Goal: Task Accomplishment & Management: Manage account settings

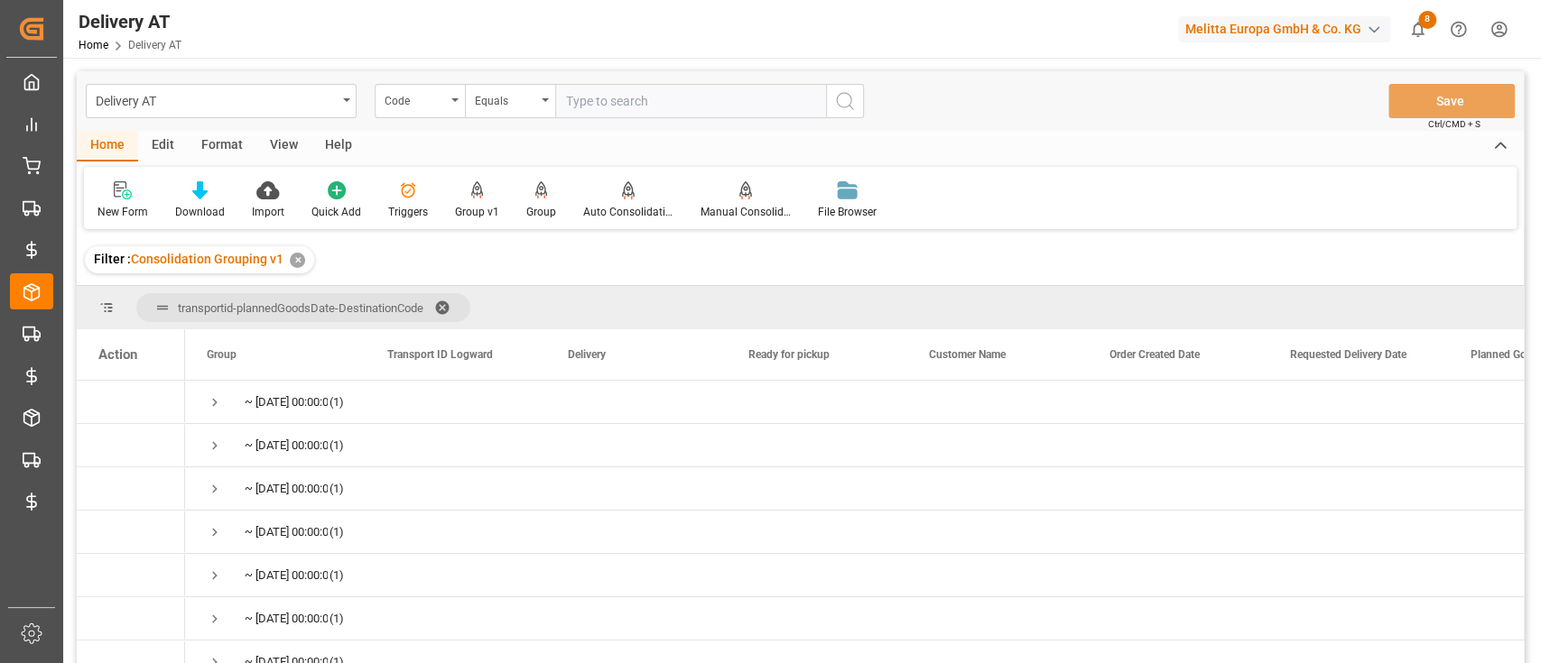
click at [292, 263] on div "✕" at bounding box center [297, 260] width 15 height 15
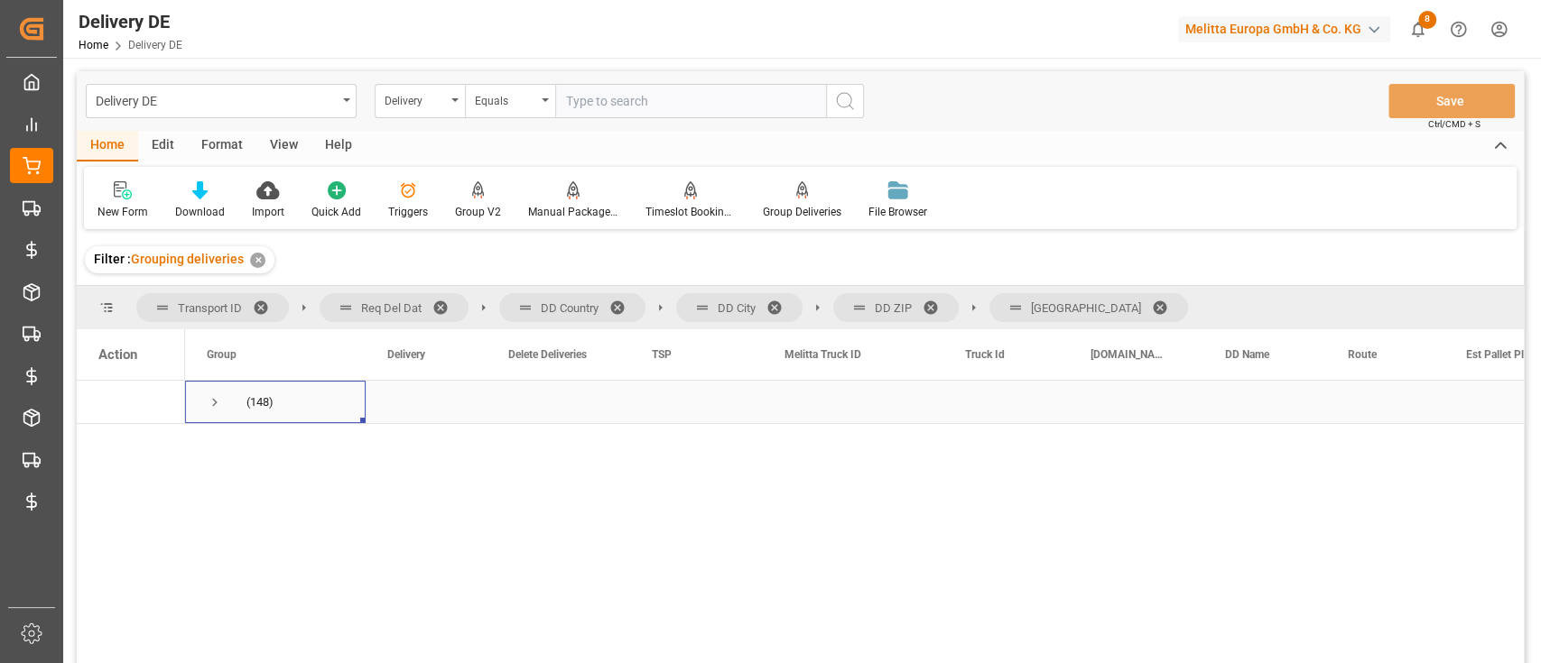
click at [218, 402] on span "Press SPACE to select this row." at bounding box center [215, 402] width 16 height 16
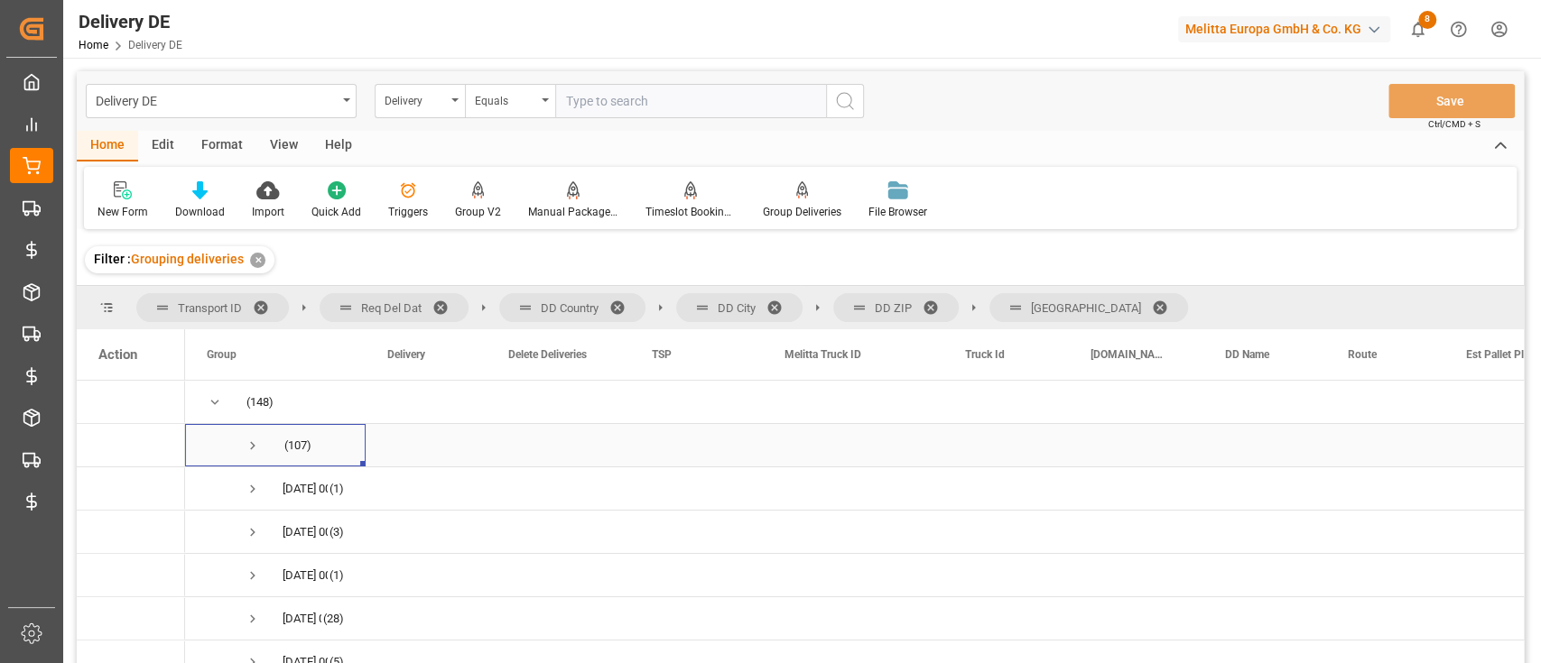
click at [253, 441] on span "Press SPACE to select this row." at bounding box center [253, 446] width 16 height 16
click at [249, 574] on span "Press SPACE to select this row." at bounding box center [253, 576] width 16 height 16
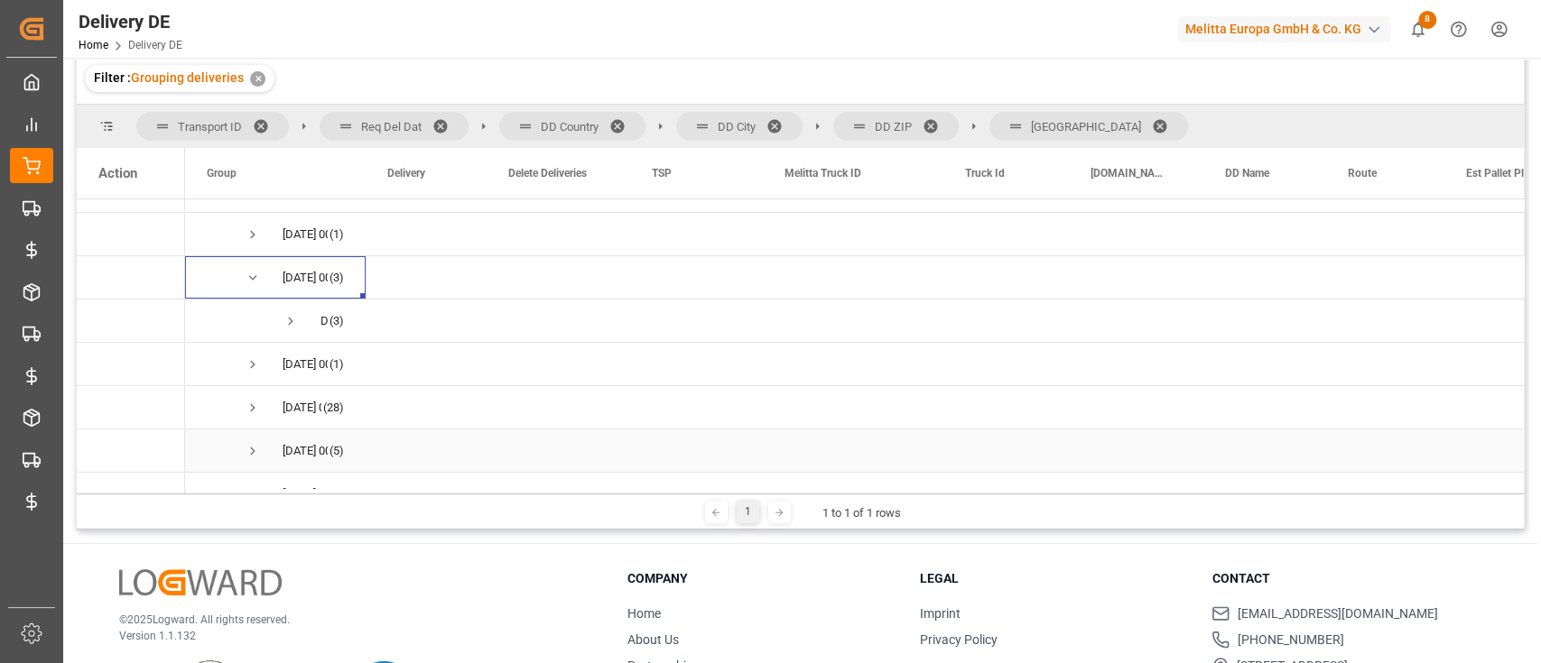
scroll to position [117, 0]
click at [291, 322] on span "Press SPACE to select this row." at bounding box center [290, 320] width 16 height 16
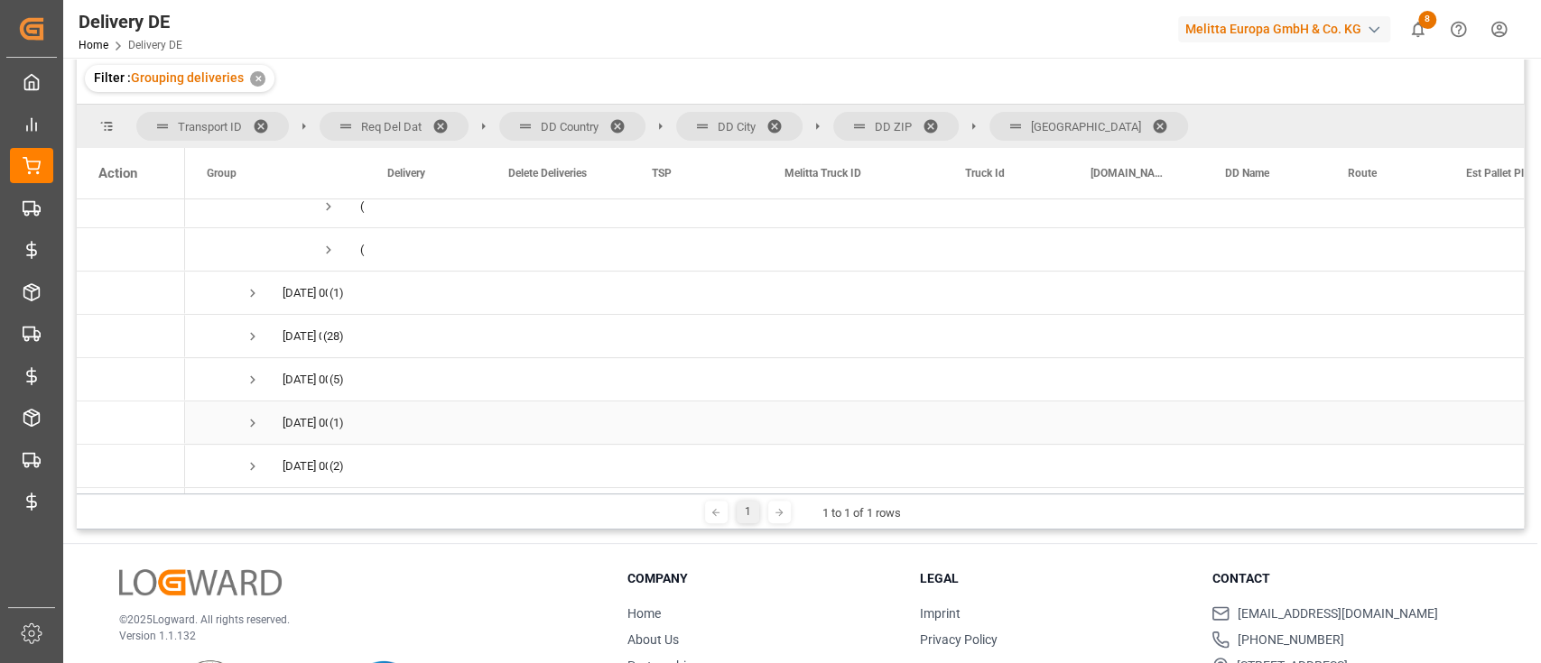
scroll to position [267, 0]
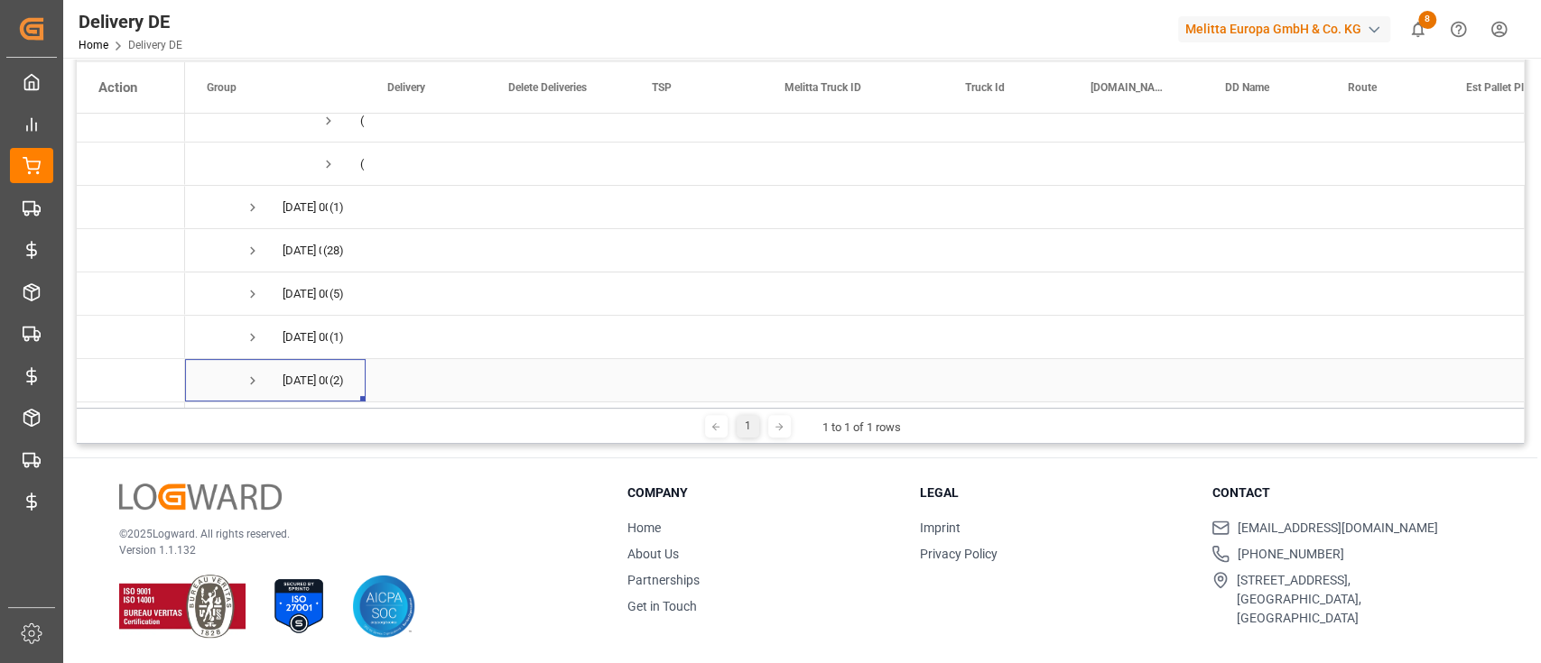
click at [253, 377] on span "Press SPACE to select this row." at bounding box center [253, 381] width 16 height 16
click at [297, 373] on span "Press SPACE to select this row." at bounding box center [290, 381] width 16 height 16
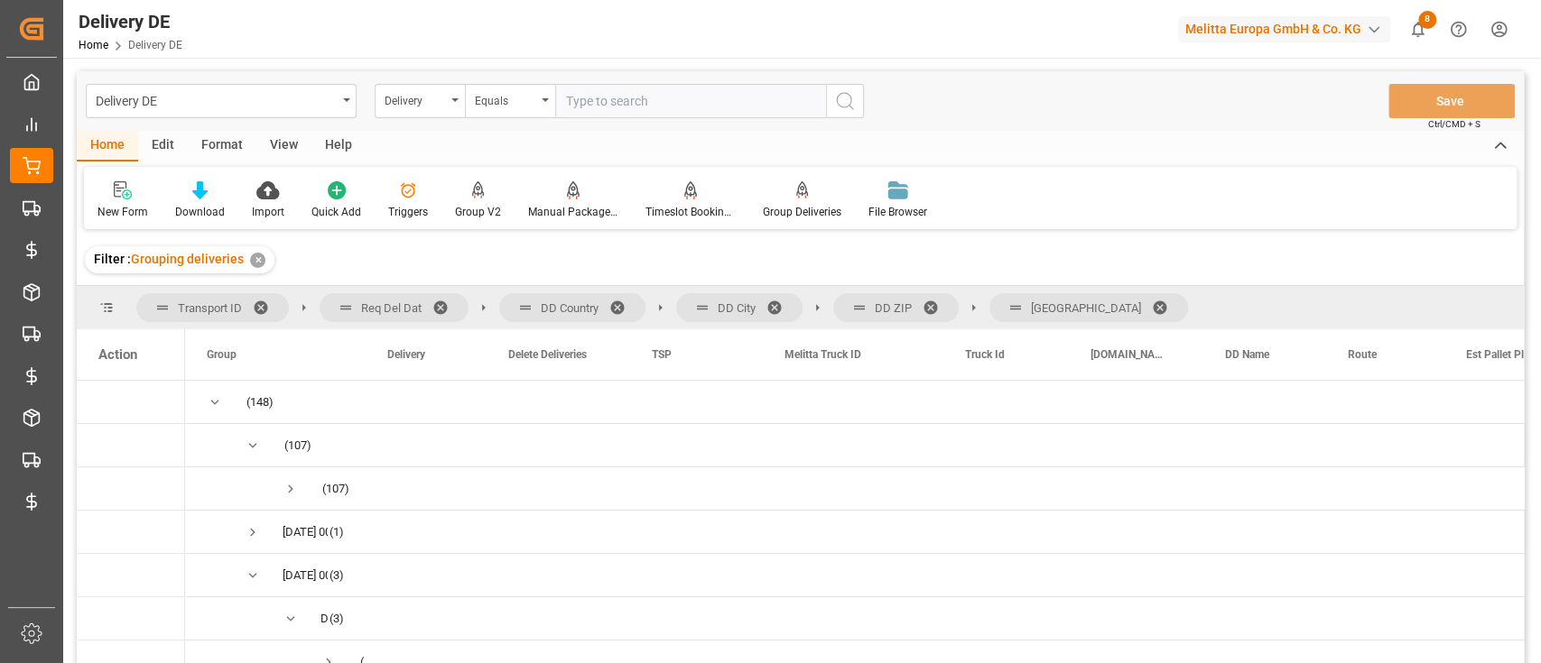
click at [176, 151] on div "Edit" at bounding box center [163, 146] width 50 height 31
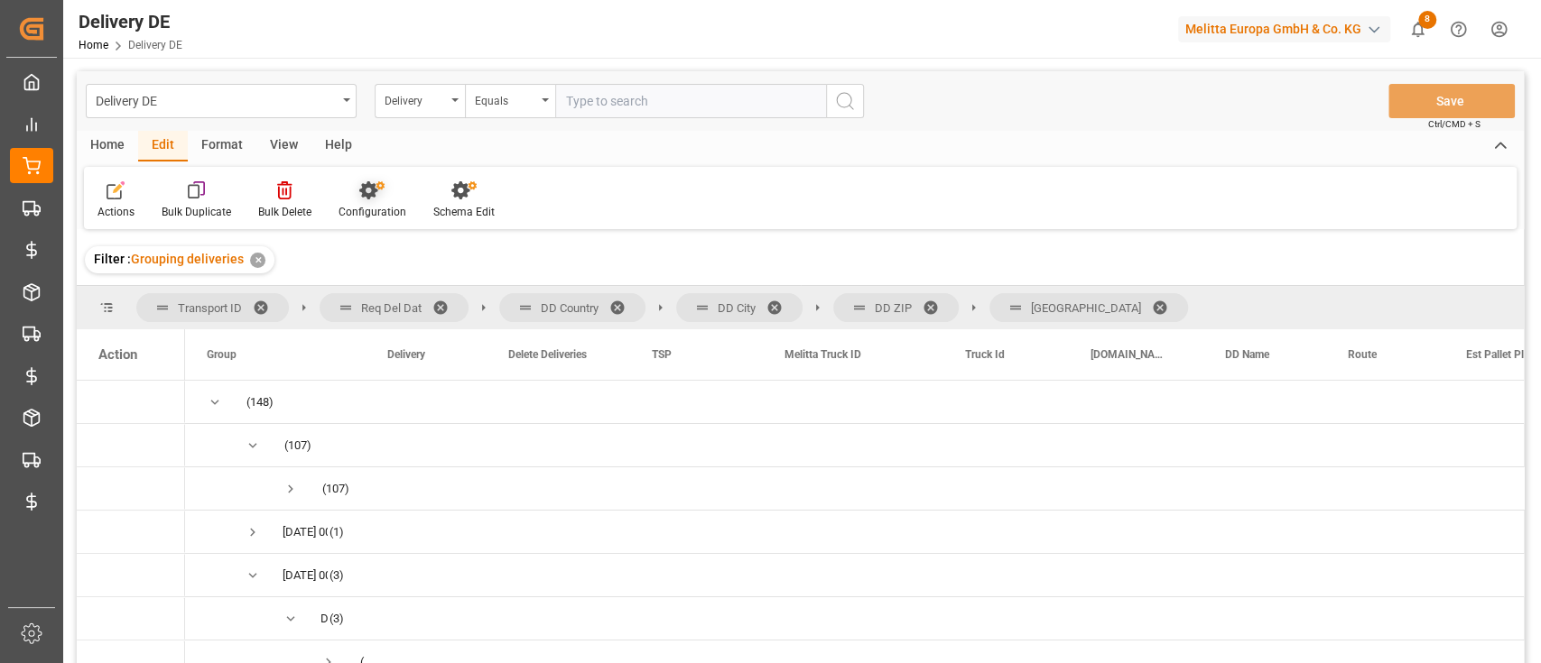
click at [359, 190] on icon at bounding box center [368, 190] width 18 height 18
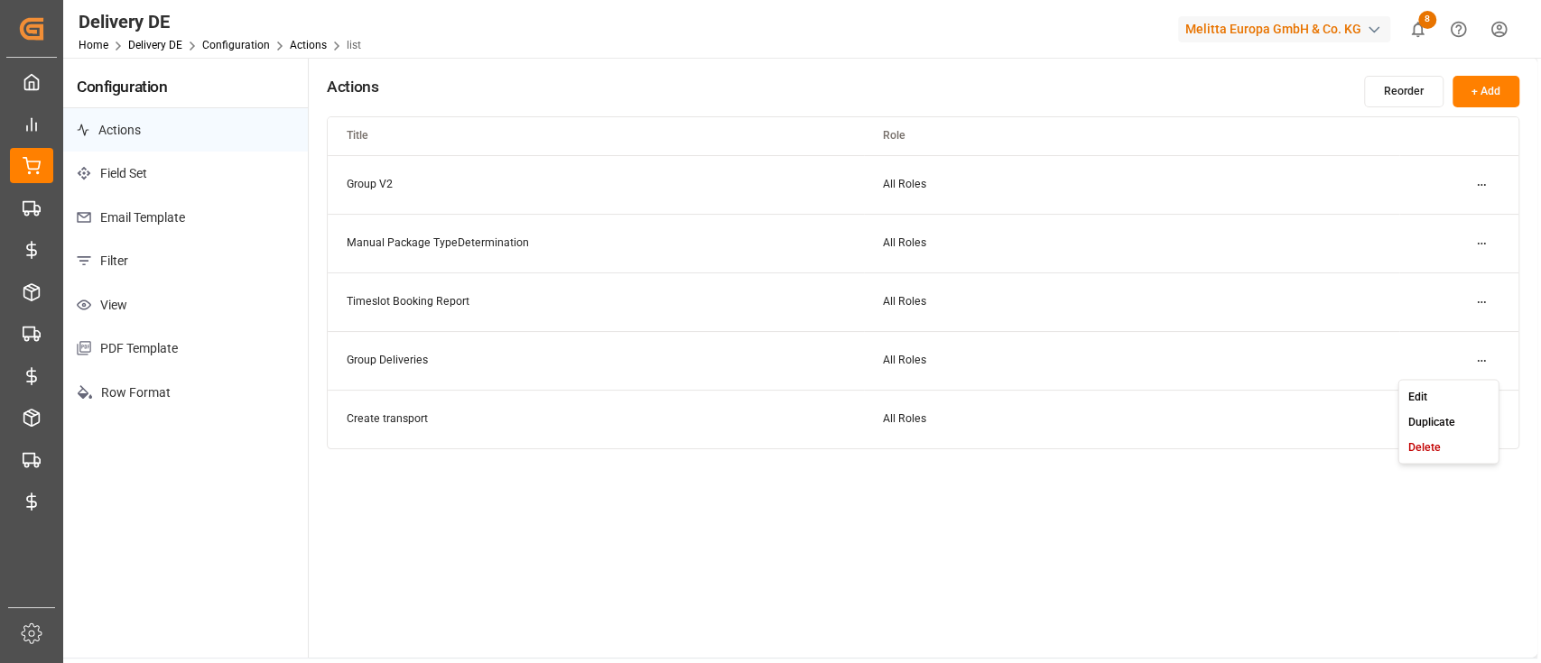
click at [1488, 364] on html "Created by potrace 1.15, written by Peter Selinger 2001-2017 Created by potrace…" at bounding box center [770, 331] width 1541 height 663
click at [1451, 380] on div "Edit Duplicate Delete" at bounding box center [1447, 421] width 101 height 85
click at [1440, 390] on div "Edit" at bounding box center [1448, 396] width 93 height 25
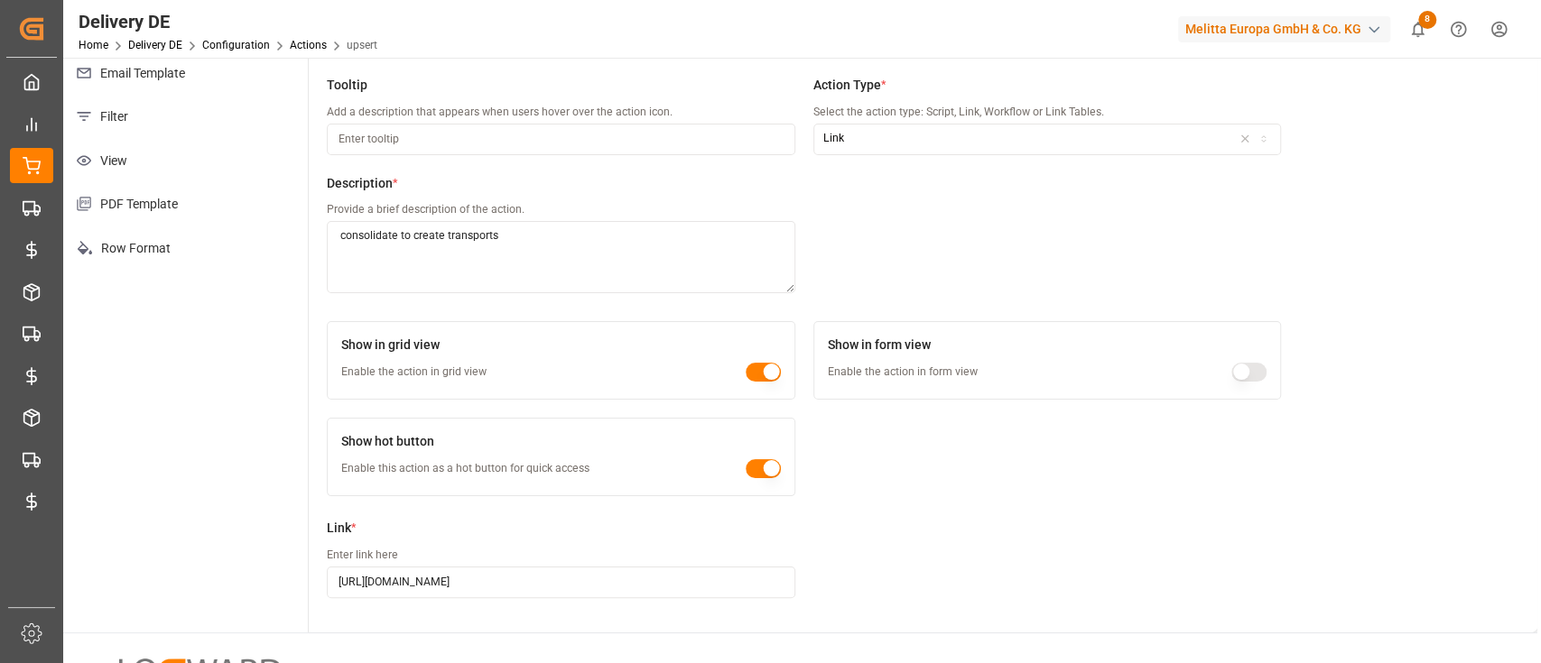
scroll to position [140, 0]
click at [153, 134] on p "Filter" at bounding box center [185, 121] width 245 height 44
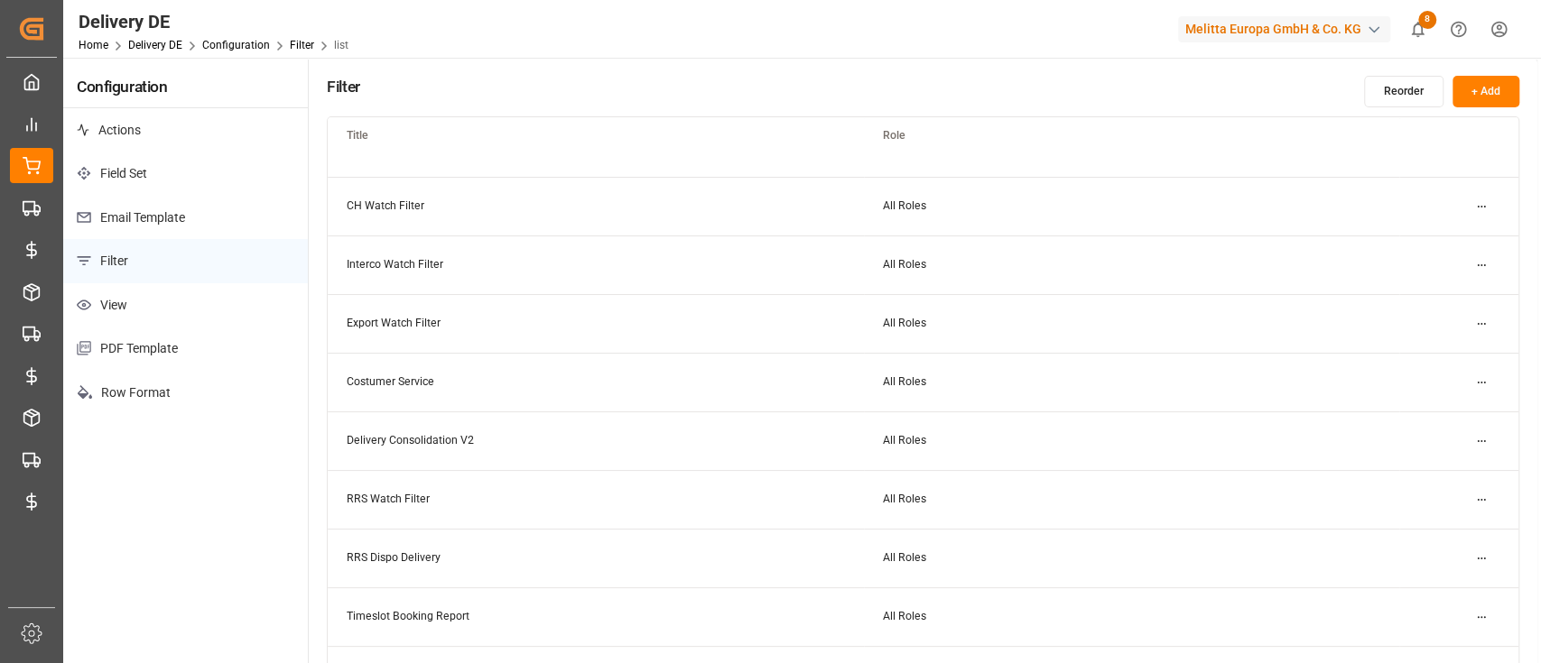
scroll to position [373, 0]
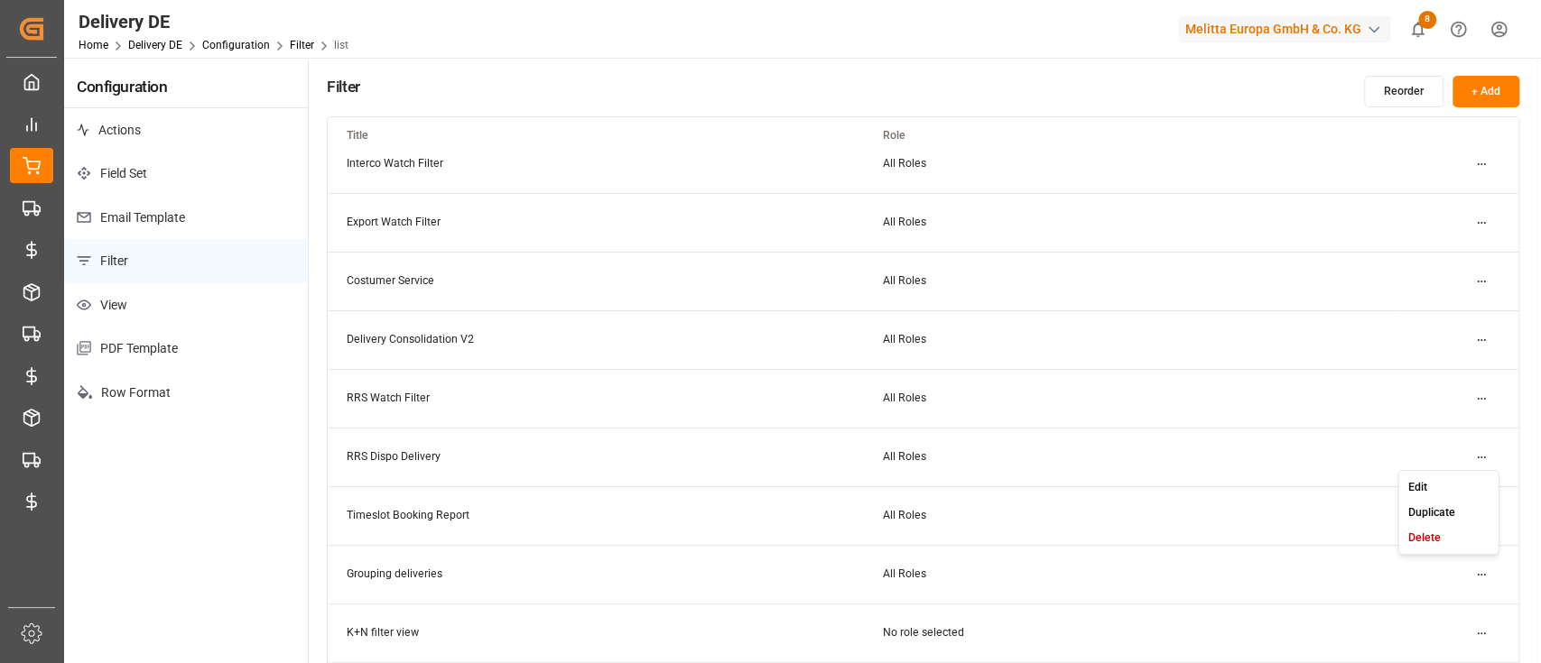
click at [1484, 573] on html "Created by potrace 1.15, written by Peter Selinger 2001-2017 Created by potrace…" at bounding box center [770, 331] width 1541 height 663
click at [1444, 481] on div "Edit" at bounding box center [1448, 486] width 93 height 25
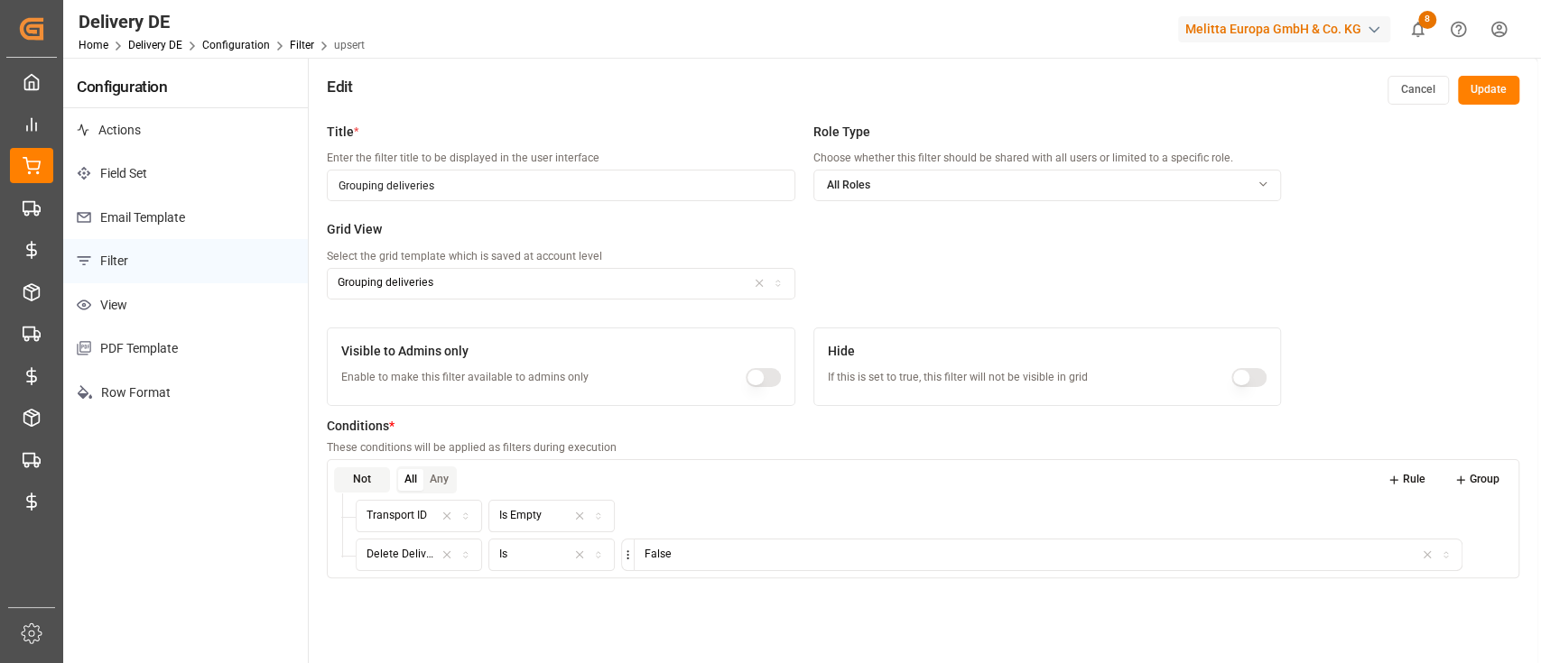
click at [200, 319] on p "View" at bounding box center [185, 305] width 245 height 44
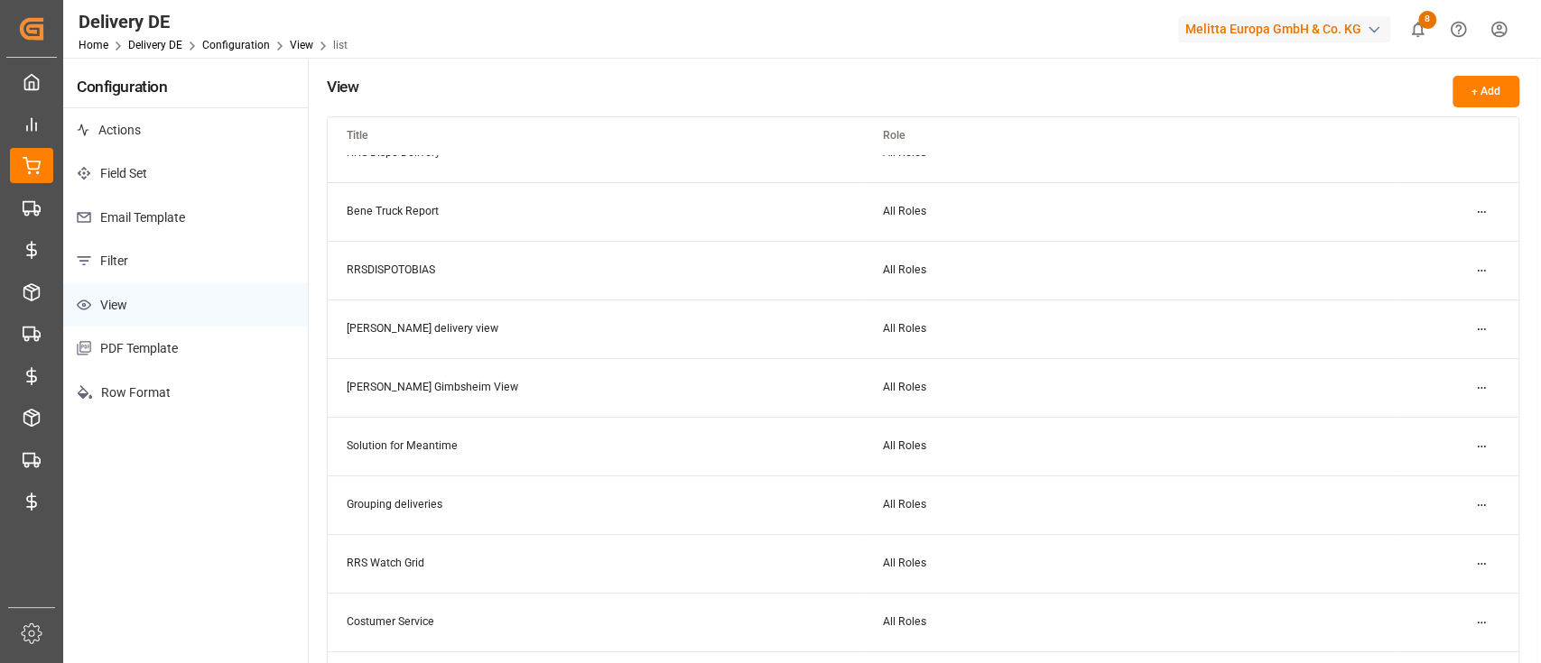
scroll to position [91, 0]
click at [1483, 502] on html "Created by potrace 1.15, written by Peter Selinger 2001-2017 Created by potrace…" at bounding box center [770, 331] width 1541 height 663
click at [1435, 534] on div "Edit" at bounding box center [1448, 539] width 93 height 25
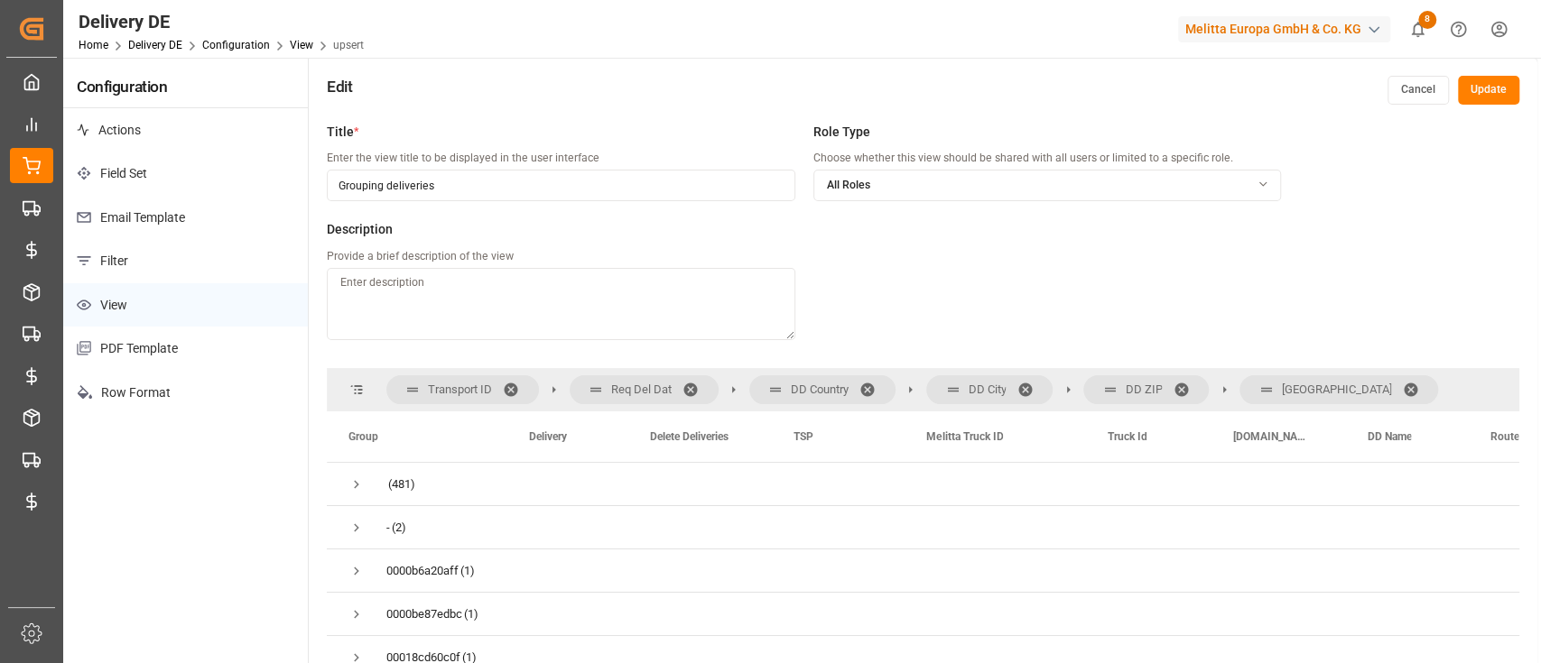
click at [157, 257] on p "Filter" at bounding box center [185, 261] width 245 height 44
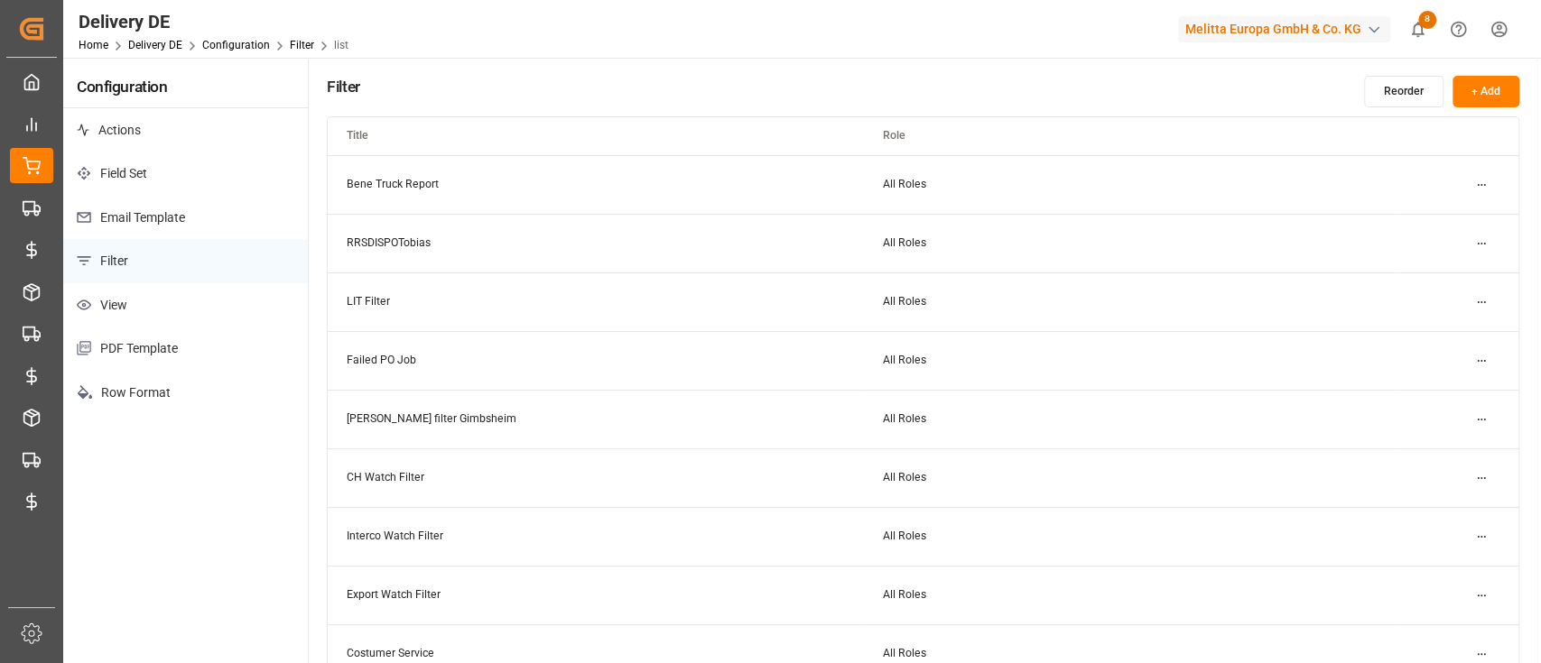
click at [159, 327] on p "PDF Template" at bounding box center [185, 349] width 245 height 44
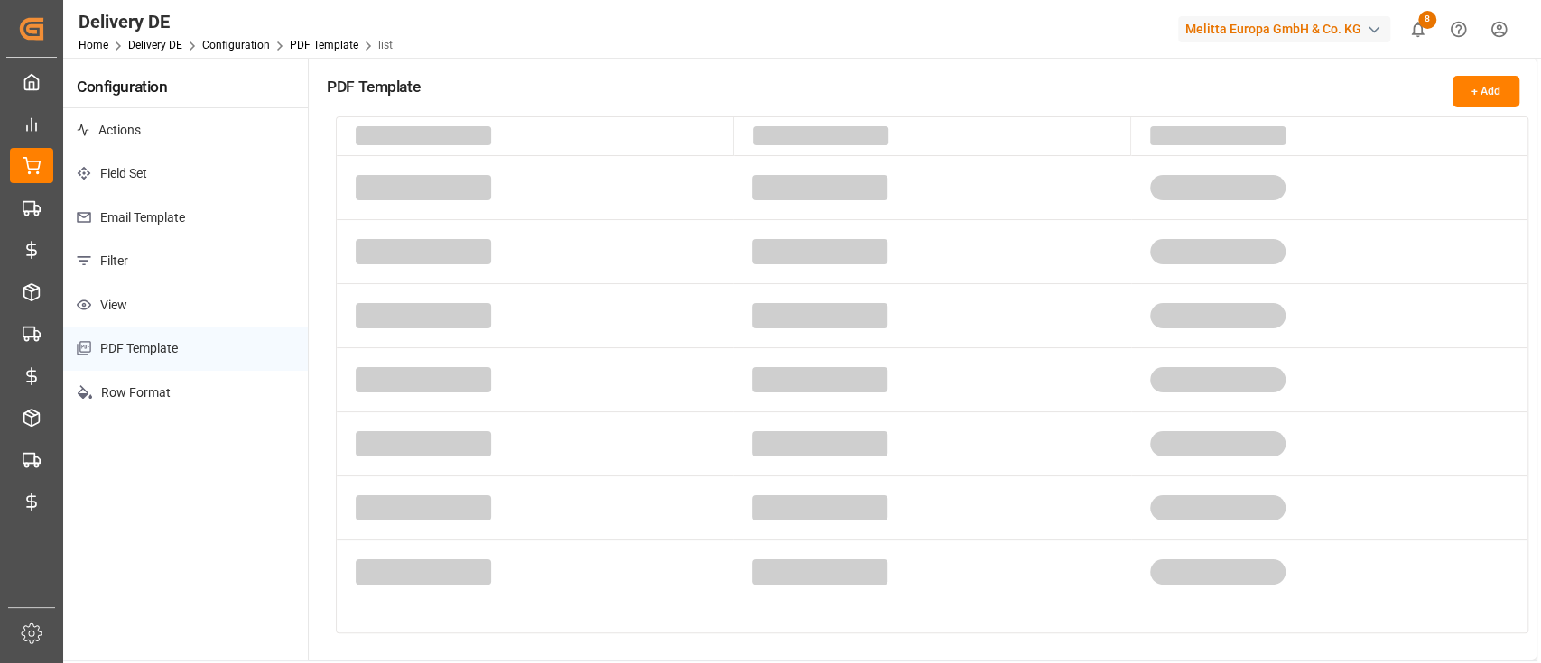
click at [202, 301] on p "View" at bounding box center [185, 305] width 245 height 44
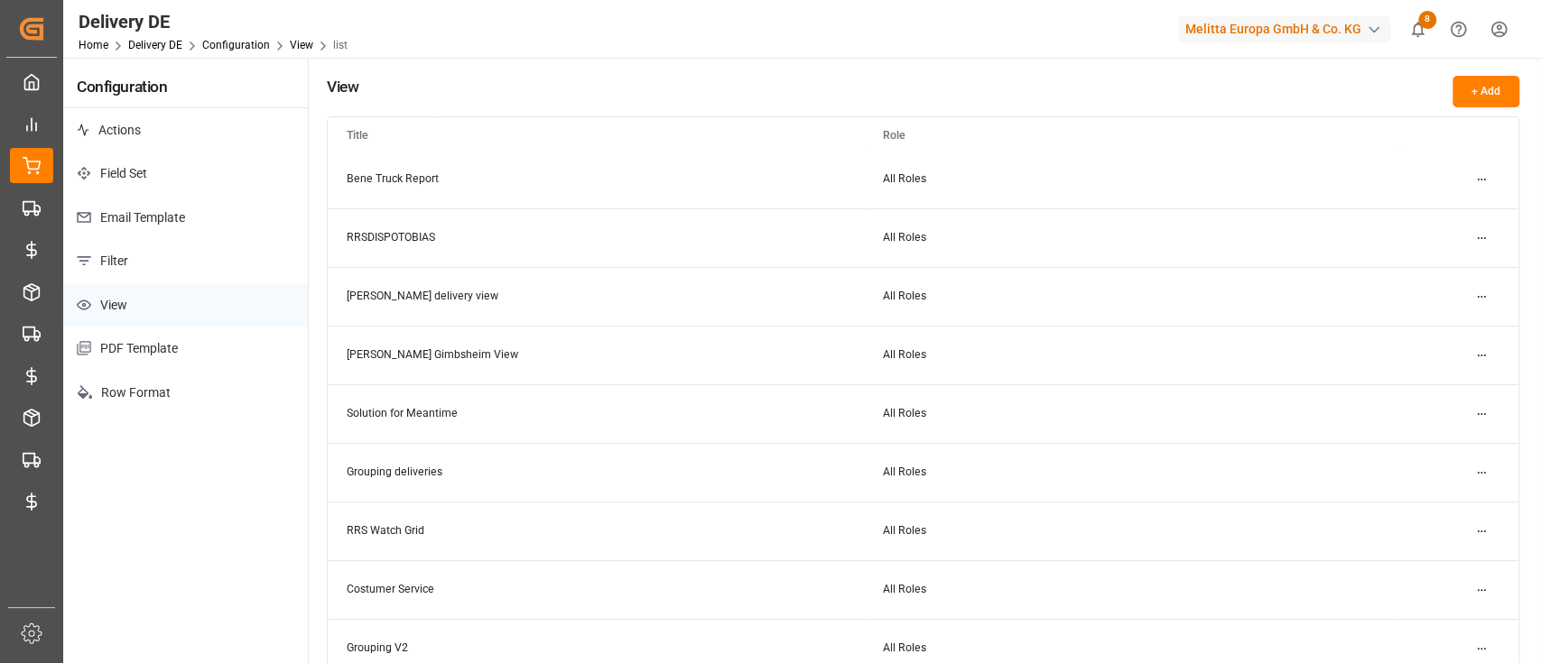
scroll to position [197, 0]
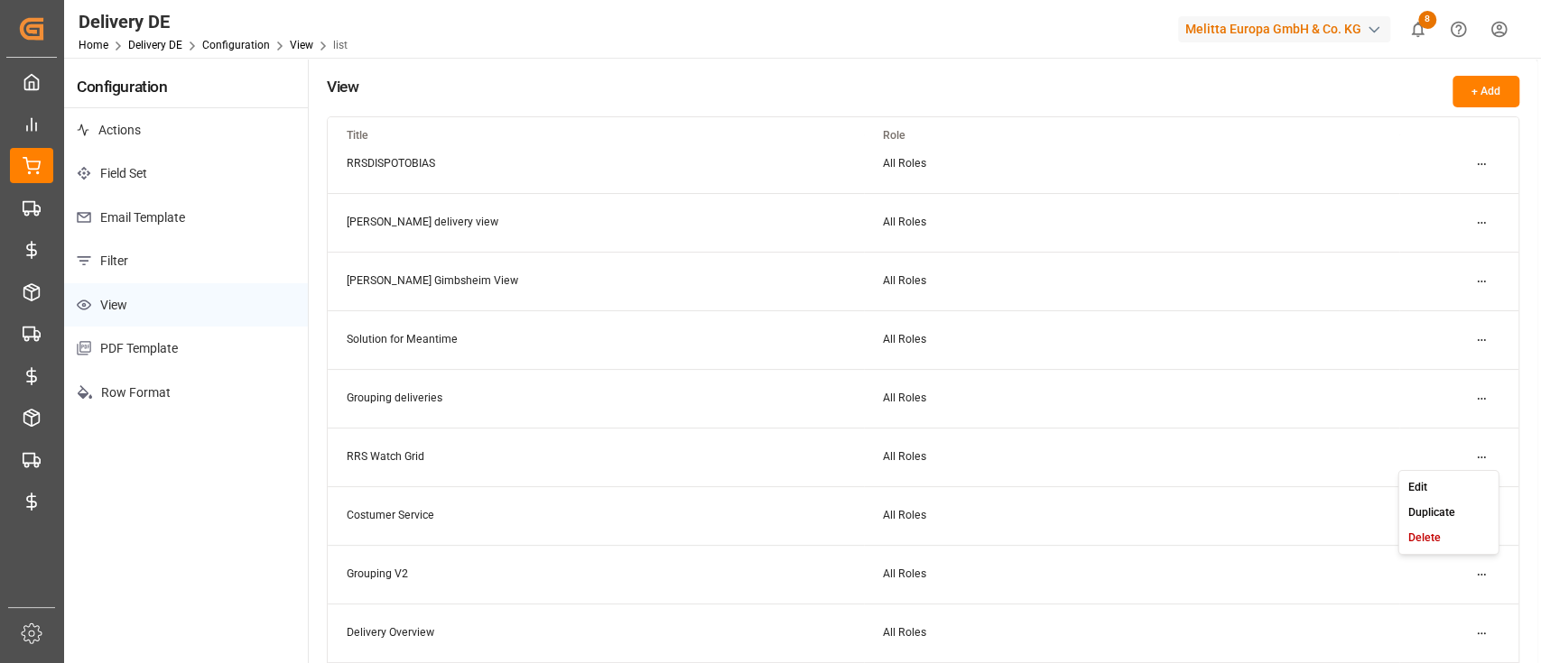
click at [1484, 573] on html "Created by potrace 1.15, written by Peter Selinger 2001-2017 Created by potrace…" at bounding box center [770, 331] width 1541 height 663
click at [1445, 475] on div "Edit" at bounding box center [1448, 486] width 93 height 25
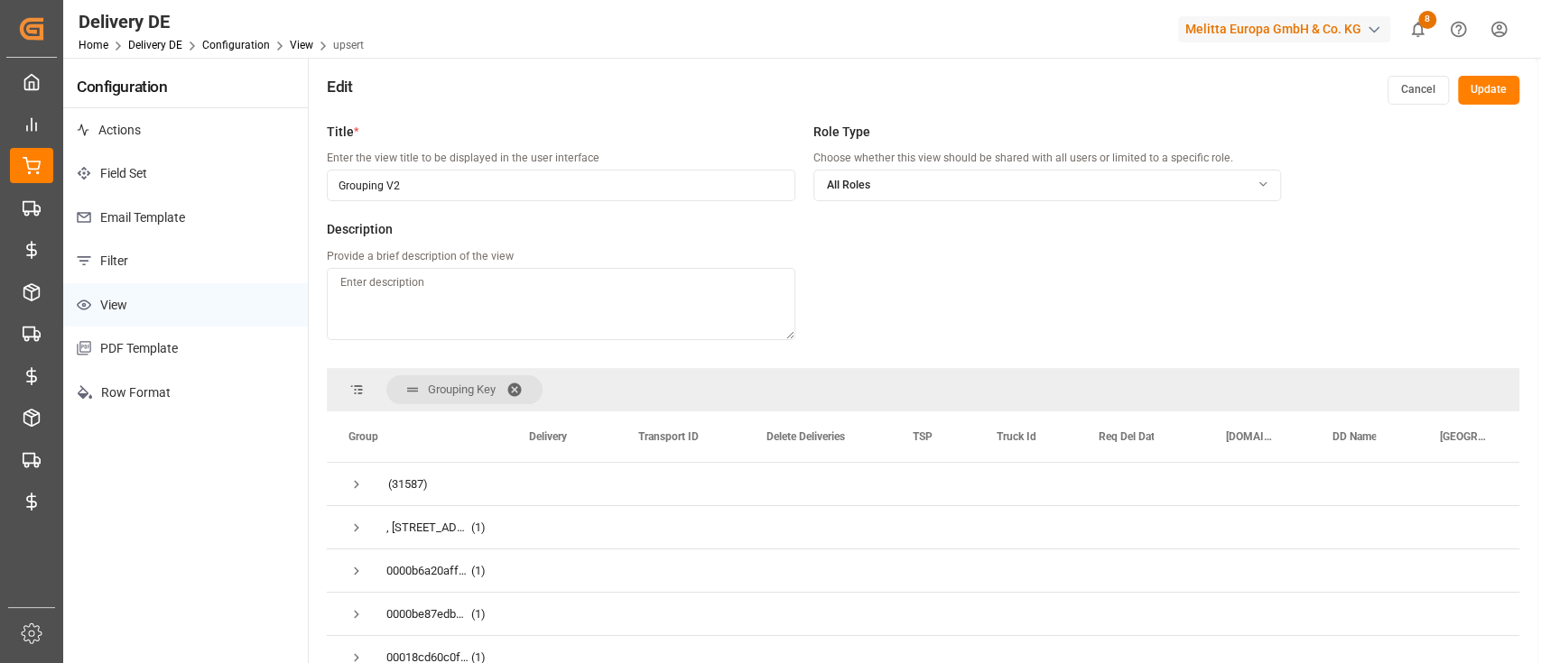
click at [144, 121] on p "Actions" at bounding box center [185, 130] width 245 height 44
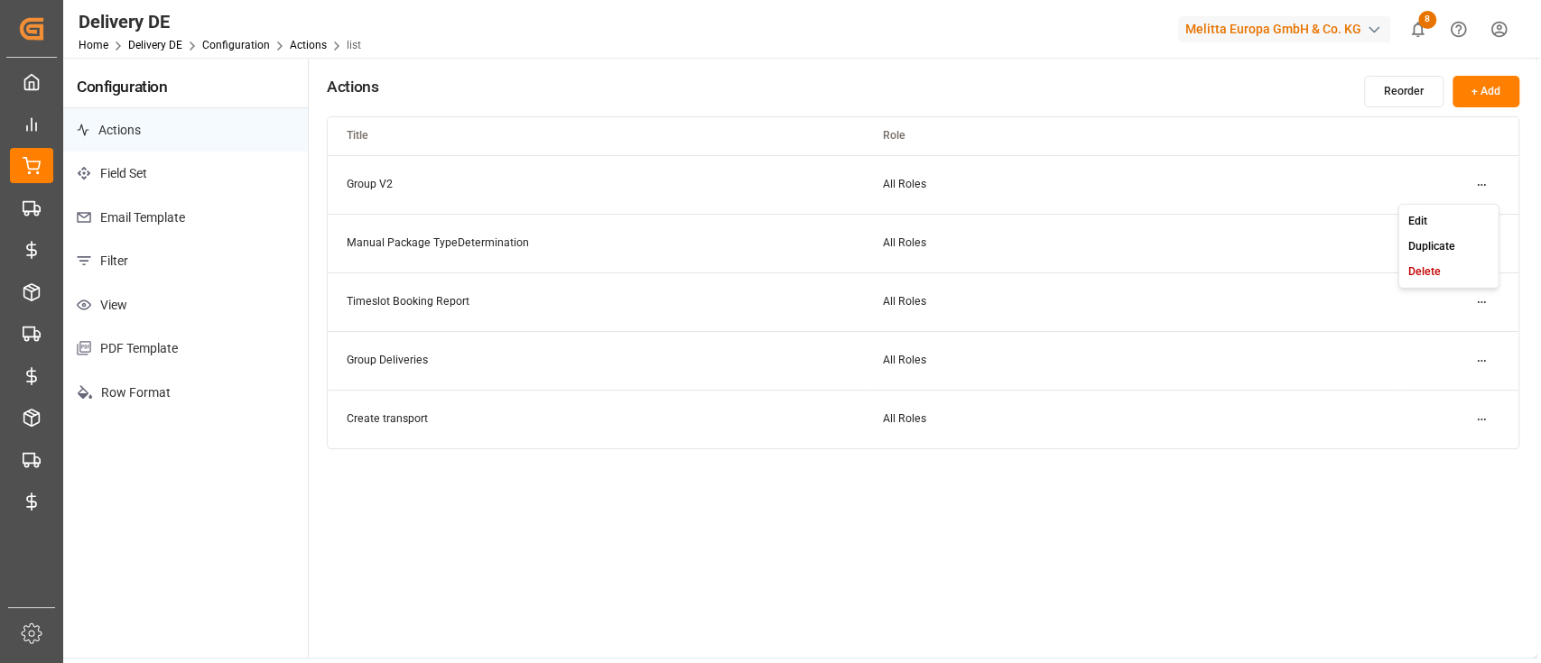
click at [1480, 185] on html "Created by potrace 1.15, written by Peter Selinger 2001-2017 Created by potrace…" at bounding box center [770, 331] width 1541 height 663
click at [1473, 217] on div "Edit" at bounding box center [1448, 220] width 93 height 25
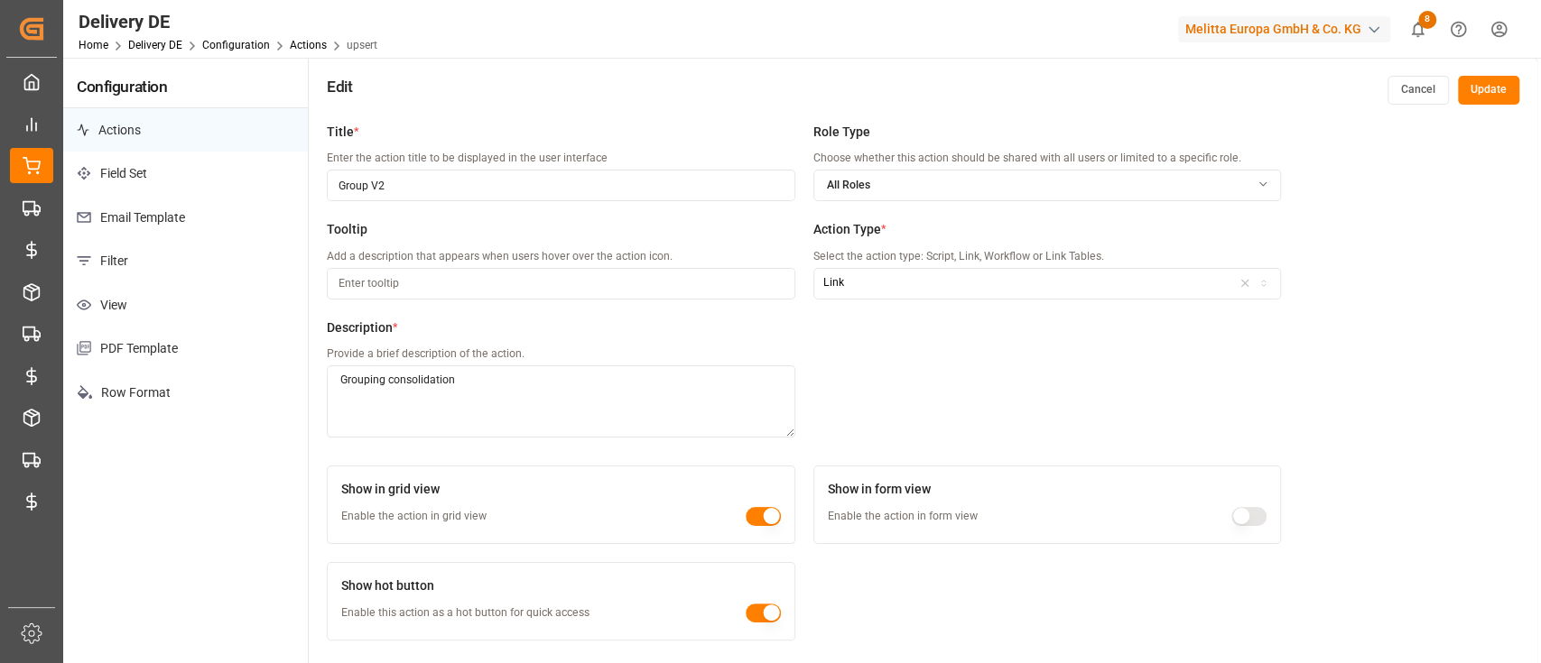
click at [166, 268] on p "Filter" at bounding box center [185, 261] width 245 height 44
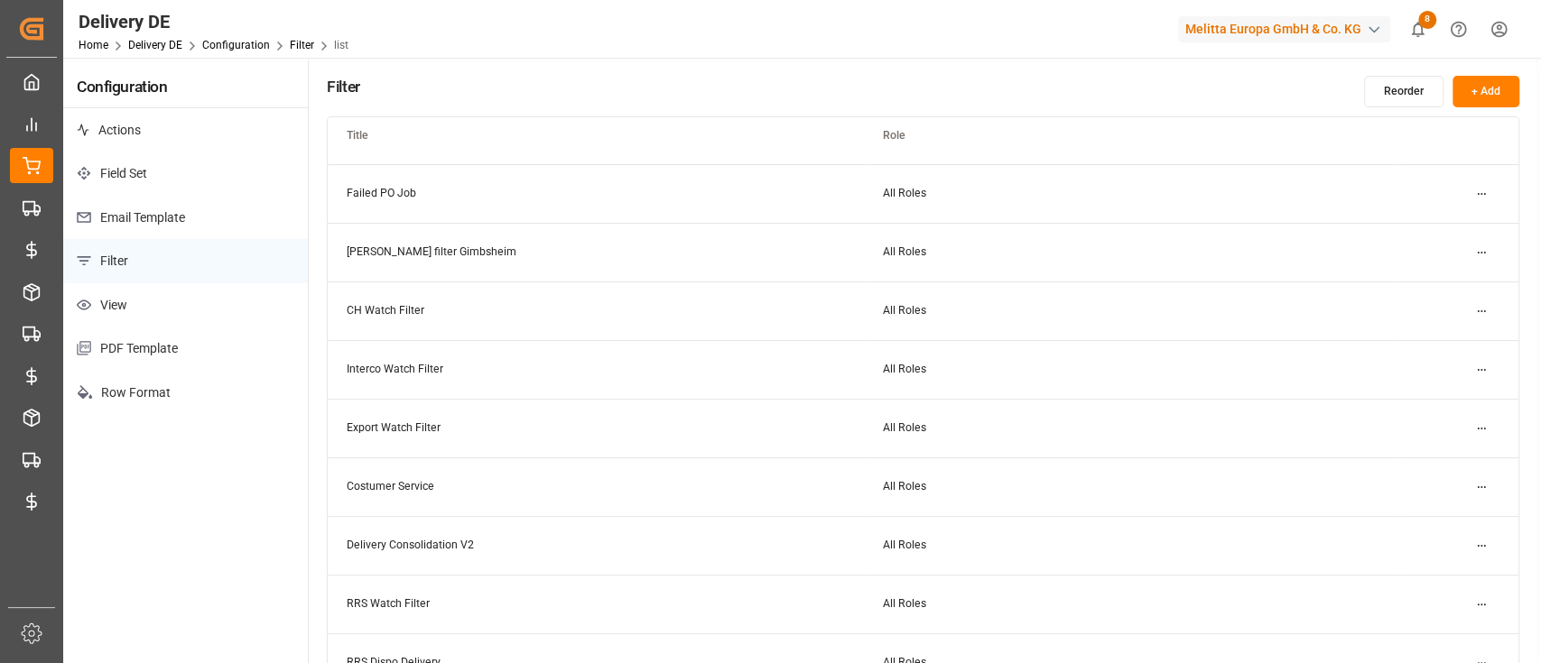
scroll to position [175, 0]
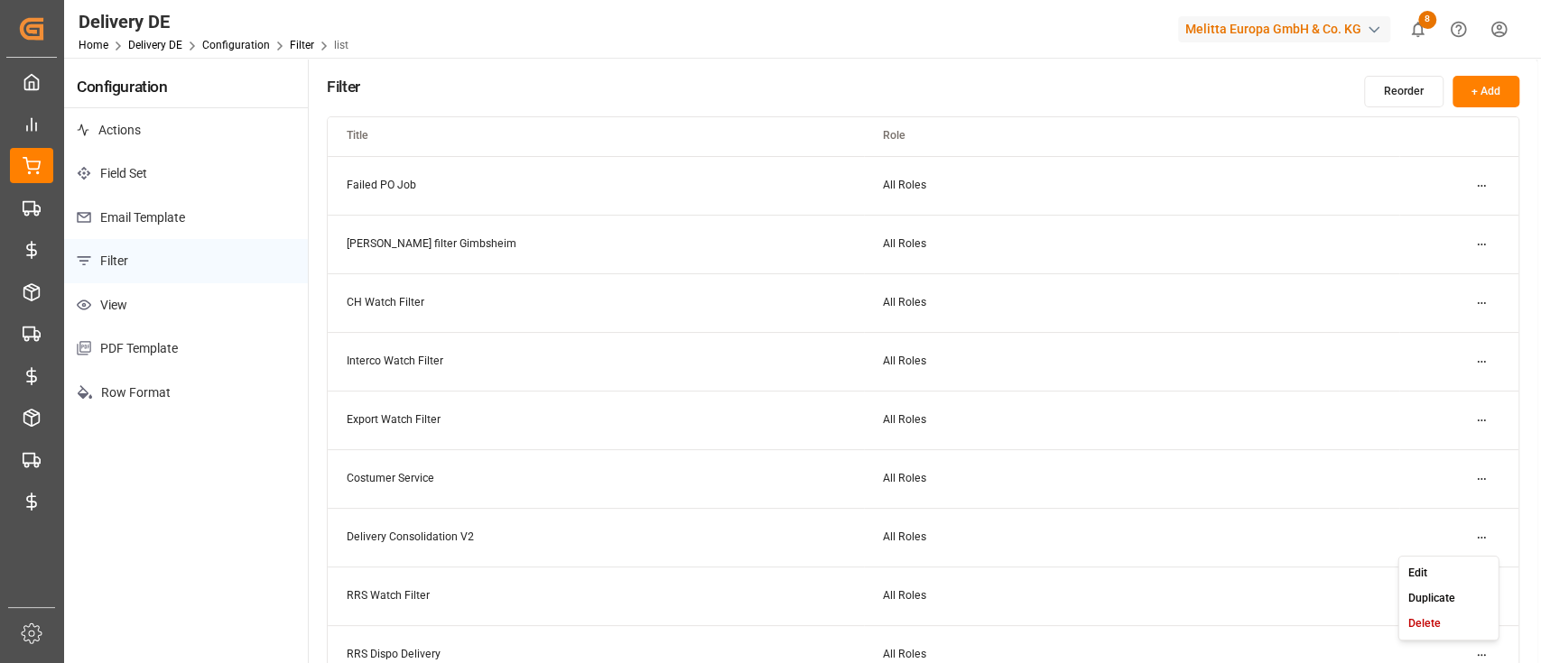
click at [1482, 543] on html "Created by potrace 1.15, written by Peter Selinger 2001-2017 Created by potrace…" at bounding box center [770, 331] width 1541 height 663
click at [1425, 569] on small "Edit" at bounding box center [1417, 573] width 19 height 11
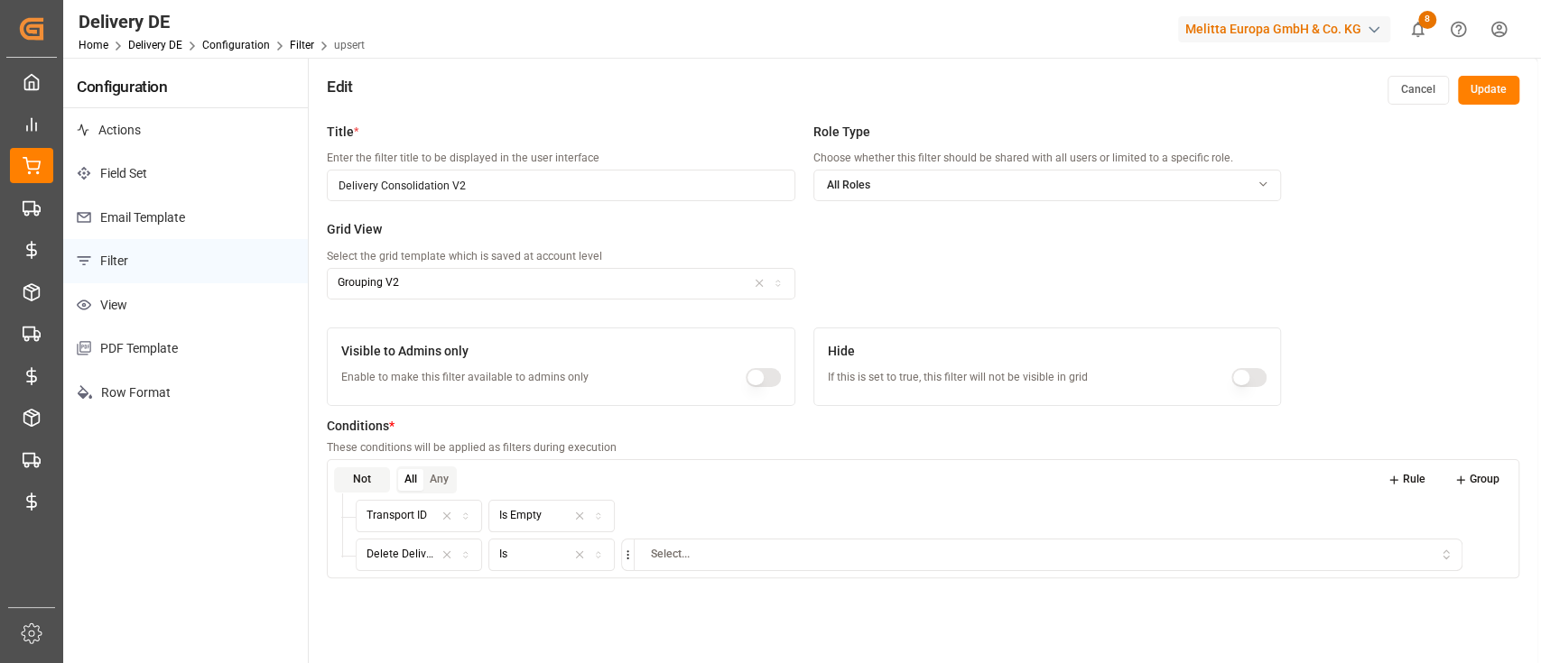
click at [165, 123] on p "Actions" at bounding box center [185, 130] width 245 height 44
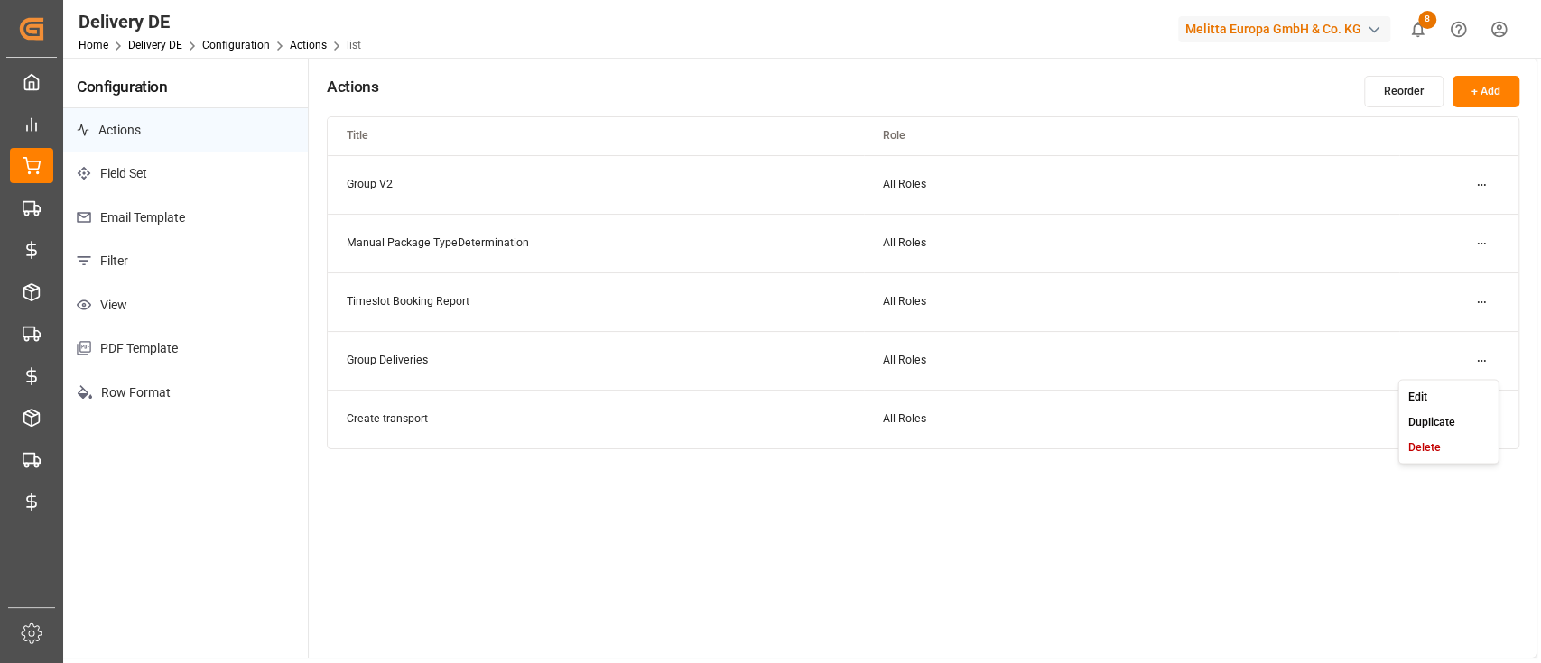
click at [1481, 359] on html "Created by potrace 1.15, written by Peter Selinger 2001-2017 Created by potrace…" at bounding box center [770, 331] width 1541 height 663
click at [1437, 384] on div "Edit" at bounding box center [1448, 396] width 93 height 25
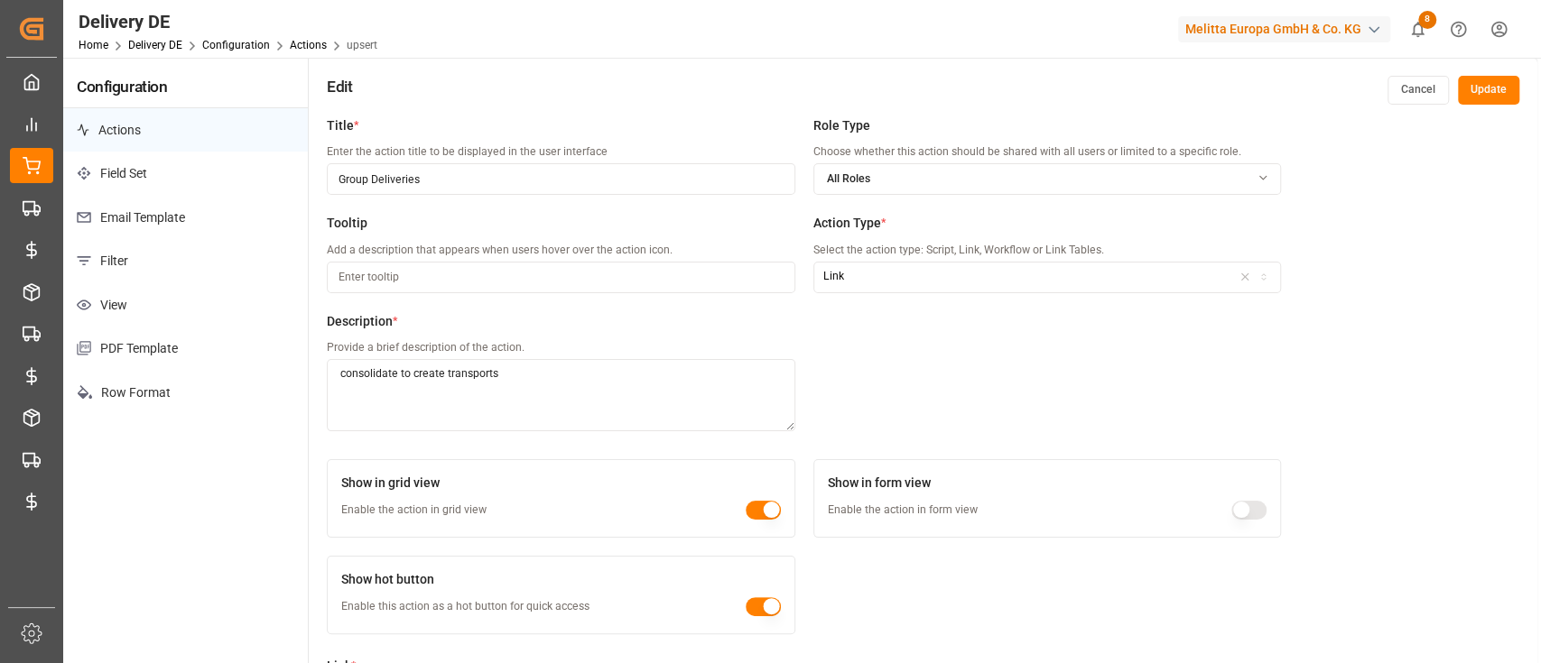
click at [162, 258] on p "Filter" at bounding box center [185, 261] width 245 height 44
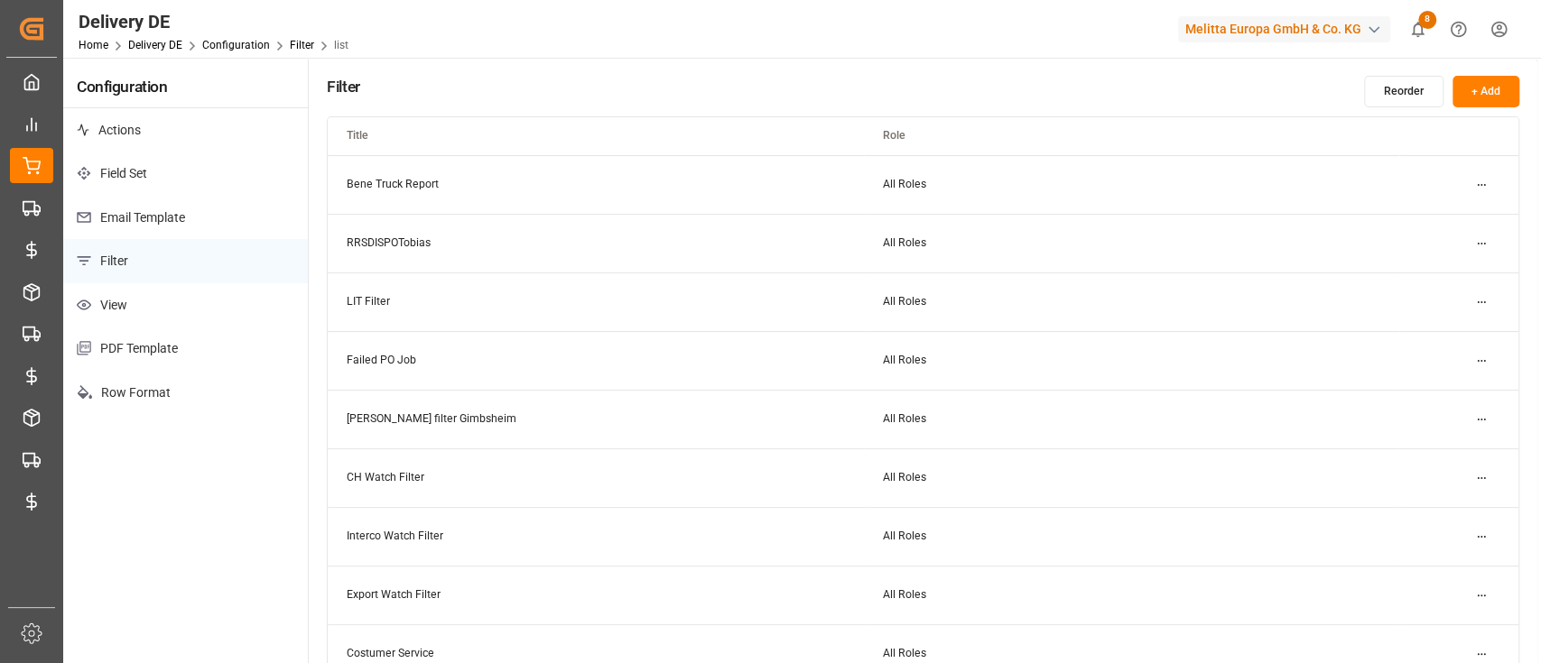
scroll to position [373, 0]
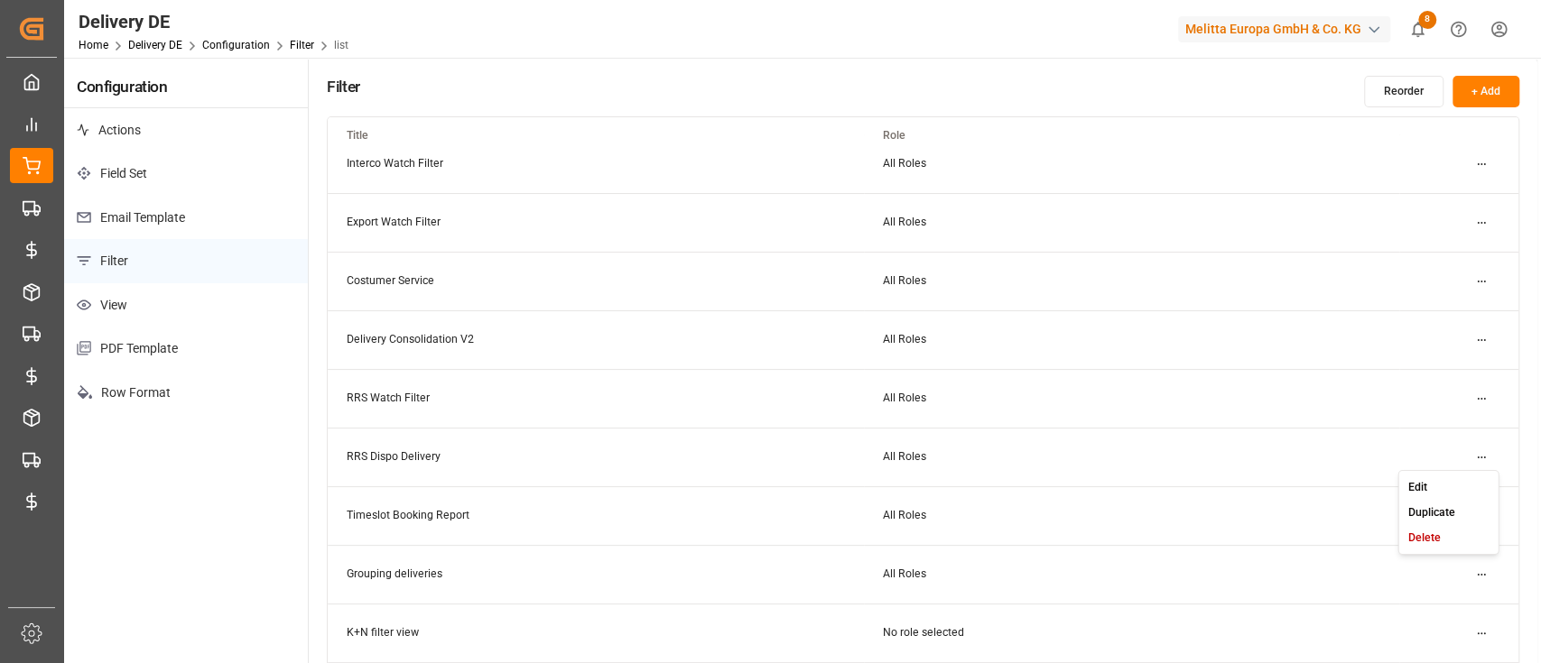
click at [1485, 571] on html "Created by potrace 1.15, written by Peter Selinger 2001-2017 Created by potrace…" at bounding box center [770, 331] width 1541 height 663
click at [1440, 481] on div "Edit" at bounding box center [1448, 486] width 93 height 25
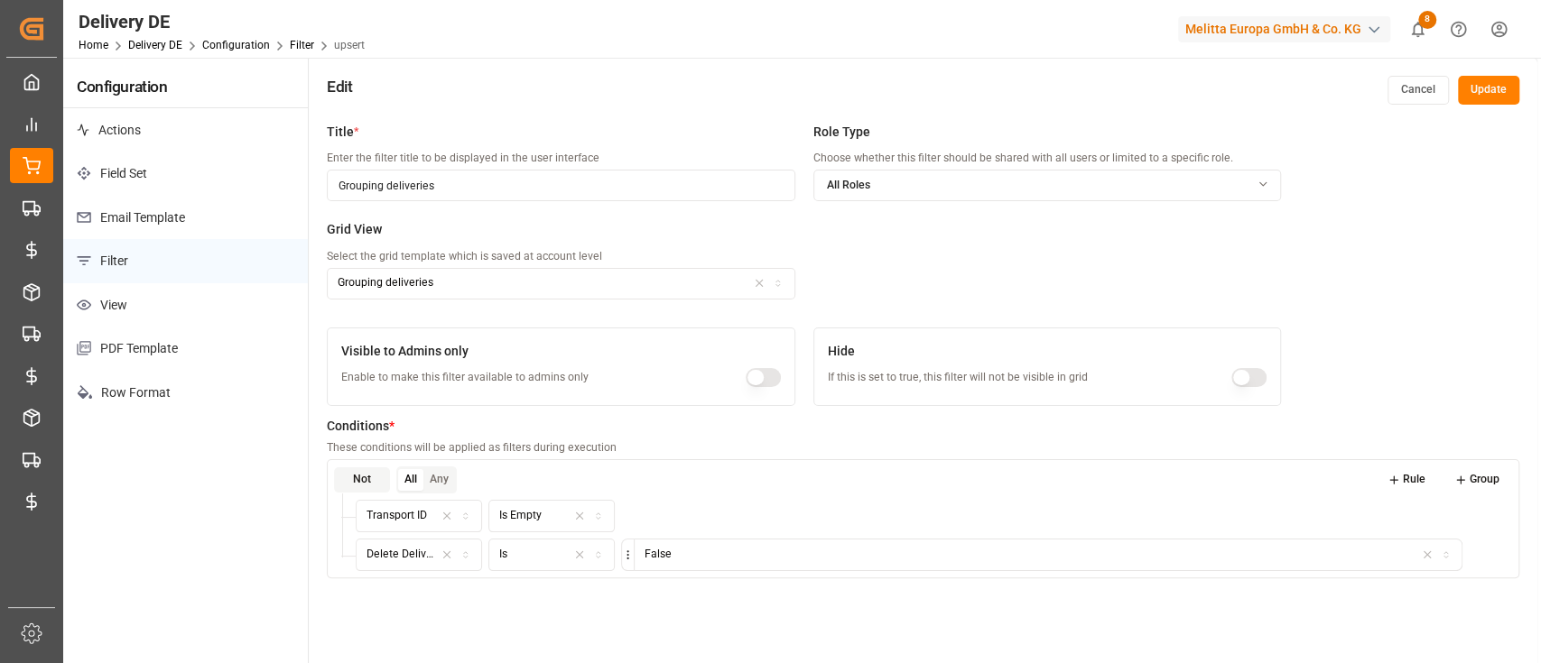
click at [195, 308] on p "View" at bounding box center [185, 305] width 245 height 44
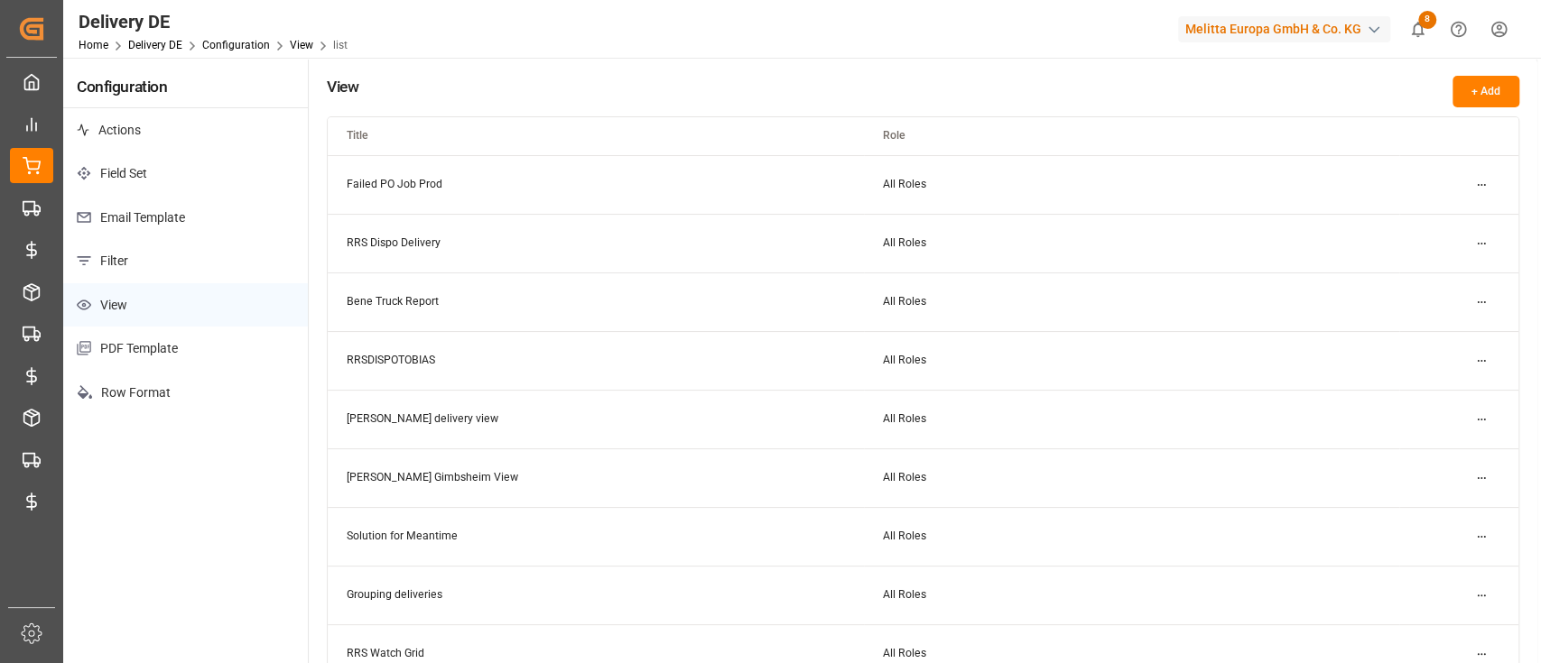
scroll to position [153, 0]
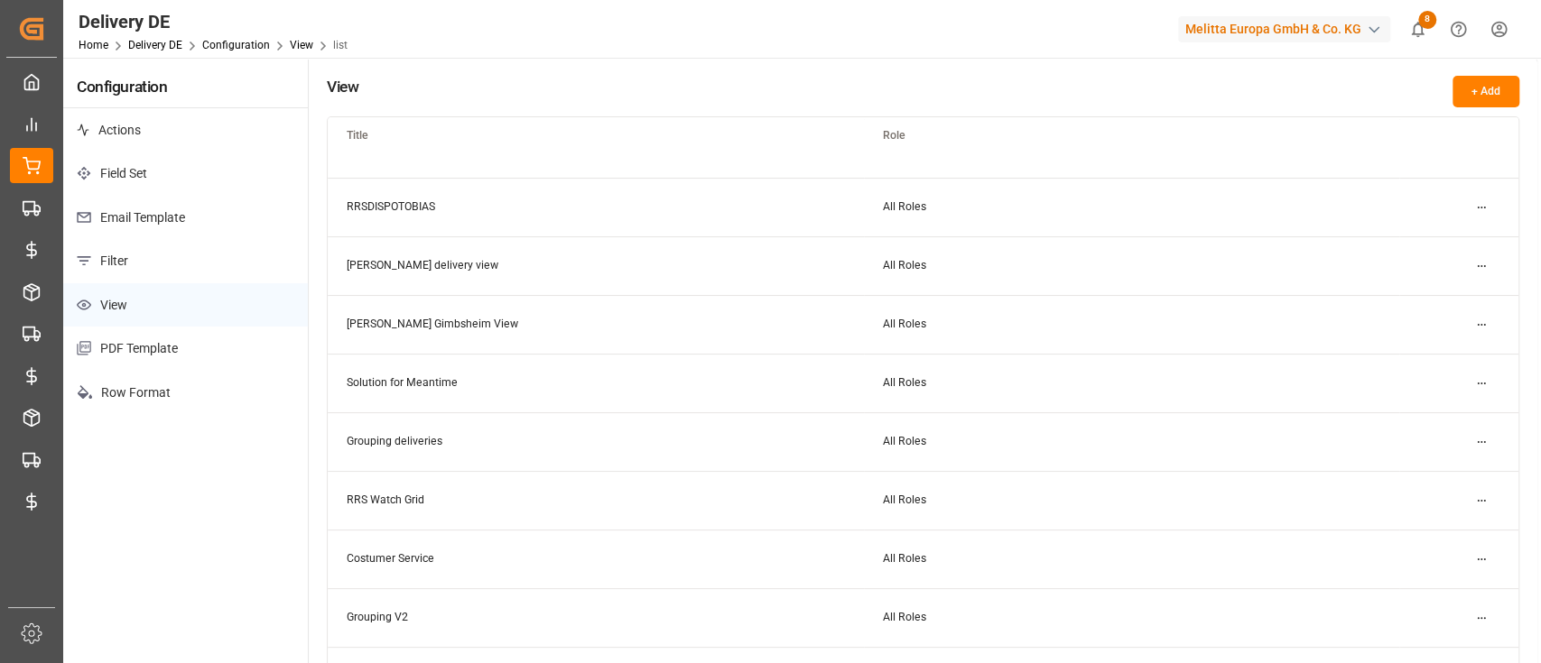
click at [1470, 430] on html "Created by potrace 1.15, written by Peter Selinger 2001-2017 Created by potrace…" at bounding box center [770, 331] width 1541 height 663
click at [1447, 465] on div "Edit" at bounding box center [1448, 477] width 93 height 25
